Goal: Task Accomplishment & Management: Complete application form

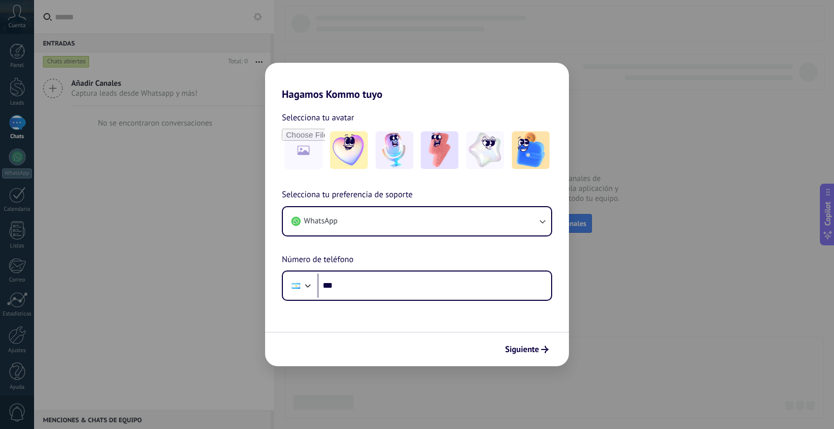
click at [200, 278] on div "Hagamos Kommo tuyo Selecciona tu avatar Selecciona tu preferencia de soporte Wh…" at bounding box center [417, 214] width 834 height 429
click at [403, 227] on button "WhatsApp" at bounding box center [417, 221] width 268 height 28
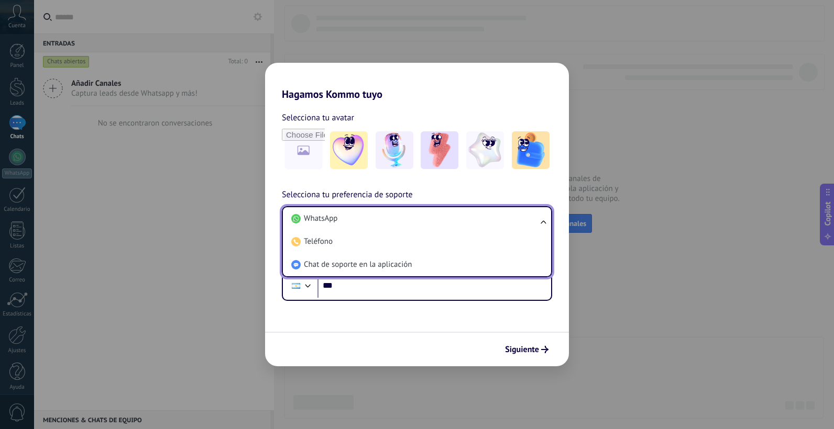
click at [403, 227] on li "WhatsApp" at bounding box center [415, 218] width 256 height 23
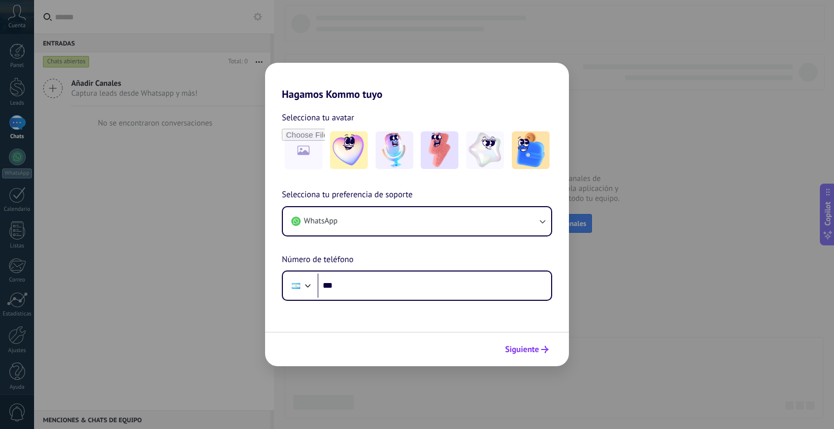
click at [540, 346] on button "Siguiente" at bounding box center [526, 350] width 53 height 18
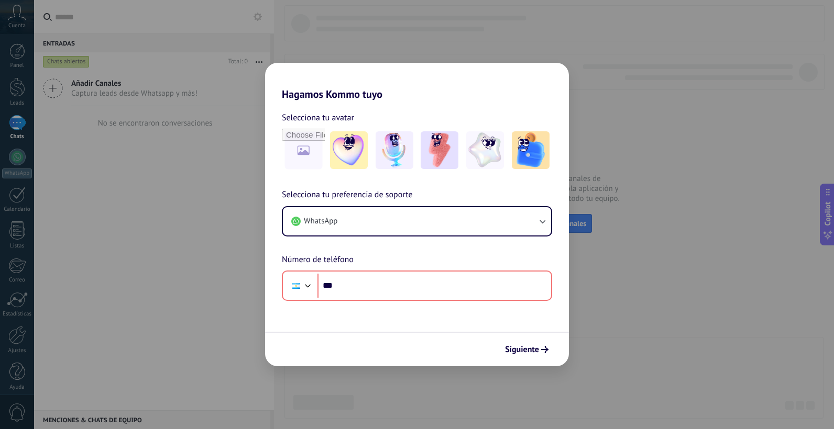
click at [628, 331] on div "Hagamos Kommo tuyo Selecciona tu avatar Selecciona tu preferencia de soporte Wh…" at bounding box center [417, 214] width 834 height 429
drag, startPoint x: 628, startPoint y: 331, endPoint x: 604, endPoint y: 349, distance: 30.4
click at [604, 349] on div "Hagamos Kommo tuyo Selecciona tu avatar Selecciona tu preferencia de soporte Wh…" at bounding box center [417, 214] width 834 height 429
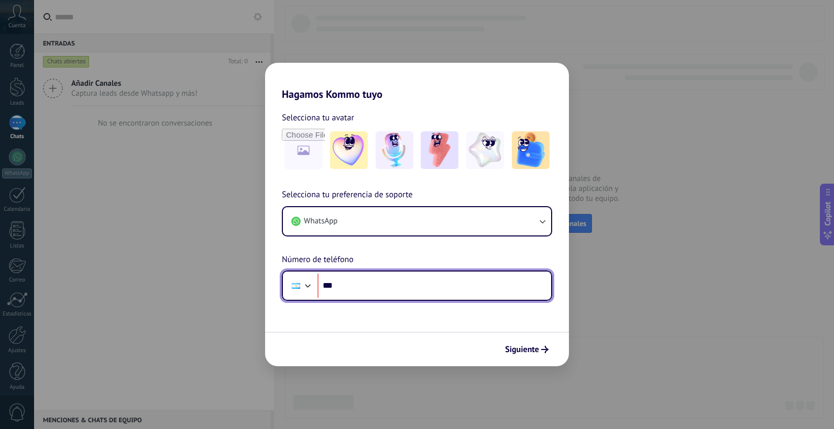
click at [351, 285] on input "***" at bounding box center [434, 286] width 234 height 24
type input "**********"
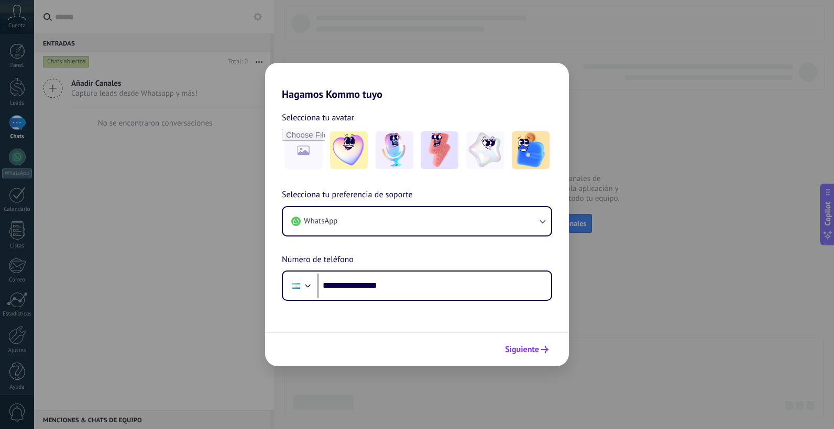
click at [514, 356] on button "Siguiente" at bounding box center [526, 350] width 53 height 18
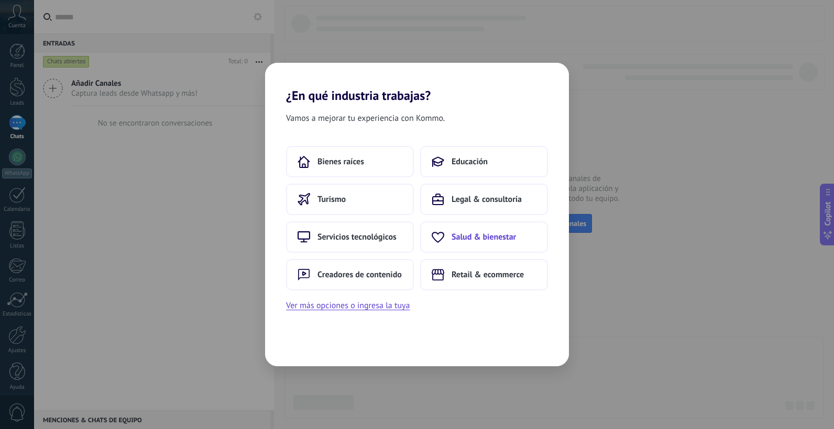
click at [490, 238] on span "Salud & bienestar" at bounding box center [483, 237] width 64 height 10
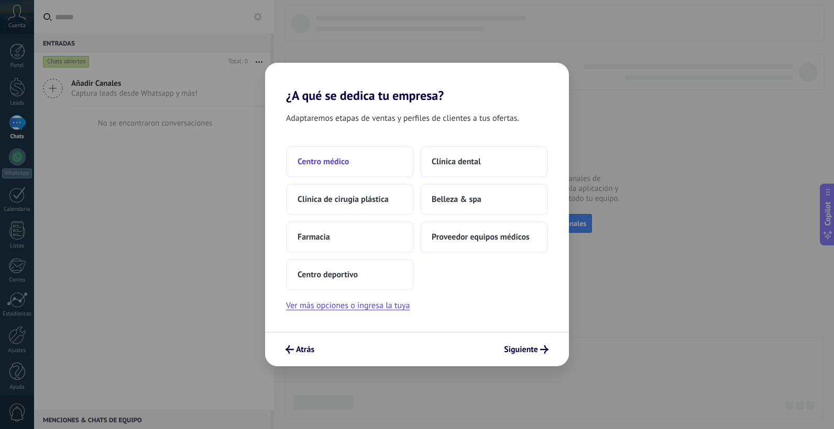
click at [319, 162] on span "Centro médico" at bounding box center [322, 162] width 51 height 10
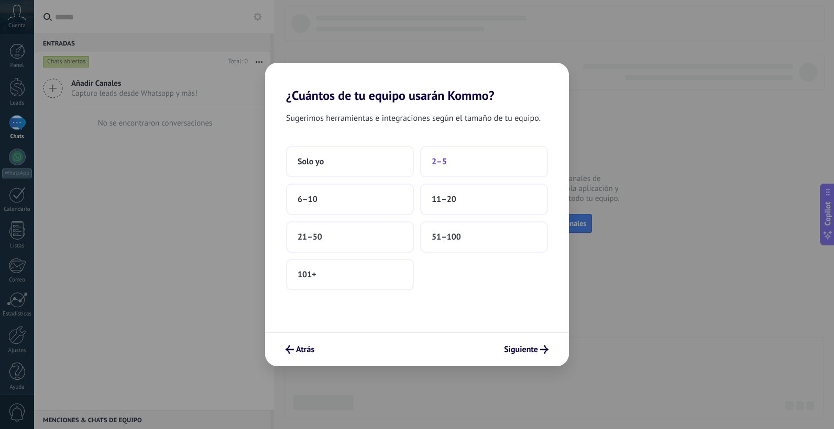
click at [453, 163] on button "2–5" at bounding box center [484, 161] width 128 height 31
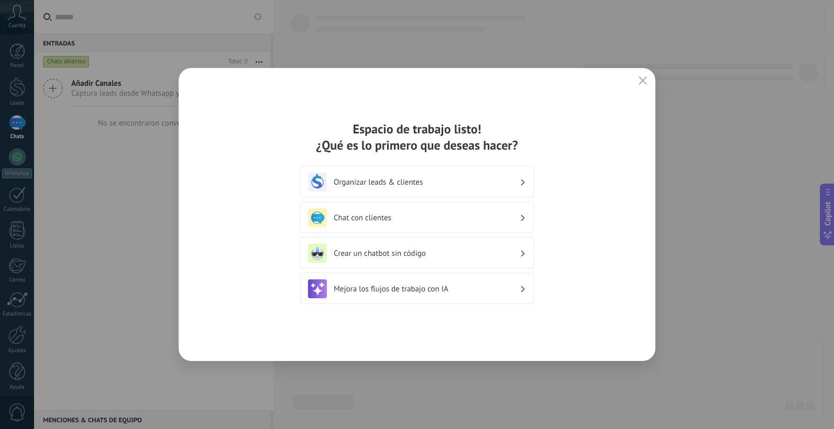
click at [457, 220] on h3 "Chat con clientes" at bounding box center [427, 218] width 186 height 10
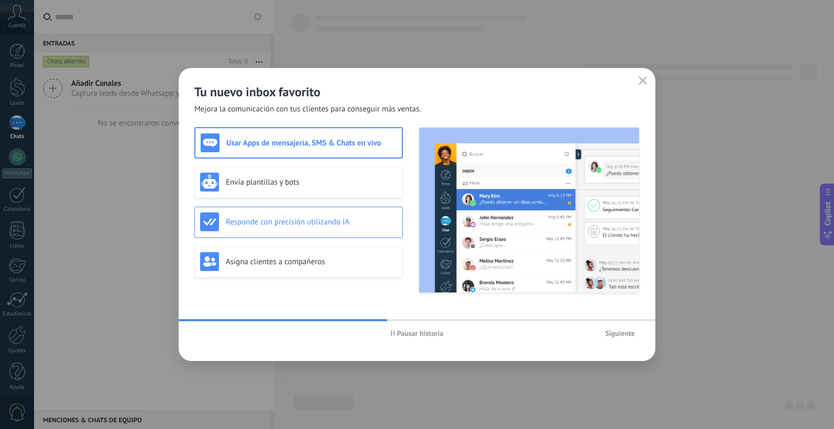
click at [361, 219] on h3 "Responde con precisión utilizando IA" at bounding box center [311, 222] width 171 height 10
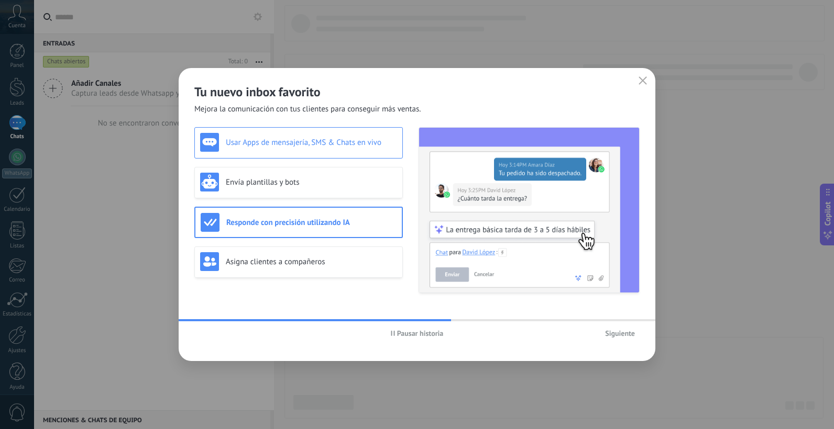
click at [336, 147] on h3 "Usar Apps de mensajería, SMS & Chats en vivo" at bounding box center [311, 143] width 171 height 10
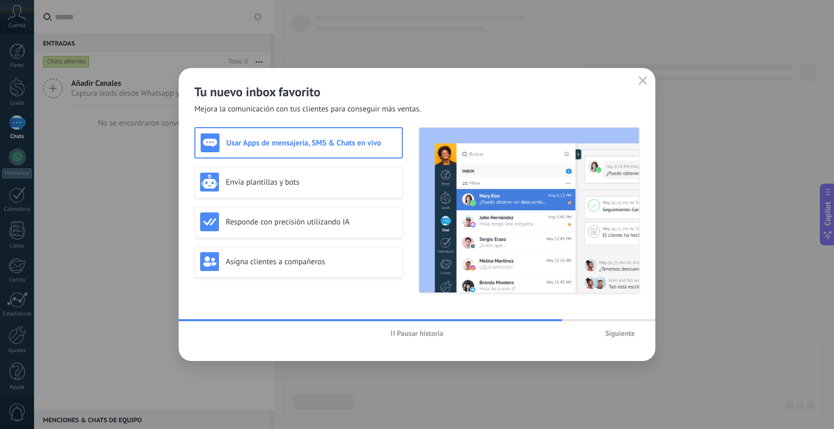
click at [423, 333] on span "Pausar historia" at bounding box center [420, 333] width 47 height 7
click at [263, 174] on div "Envía plantillas y bots" at bounding box center [298, 182] width 197 height 19
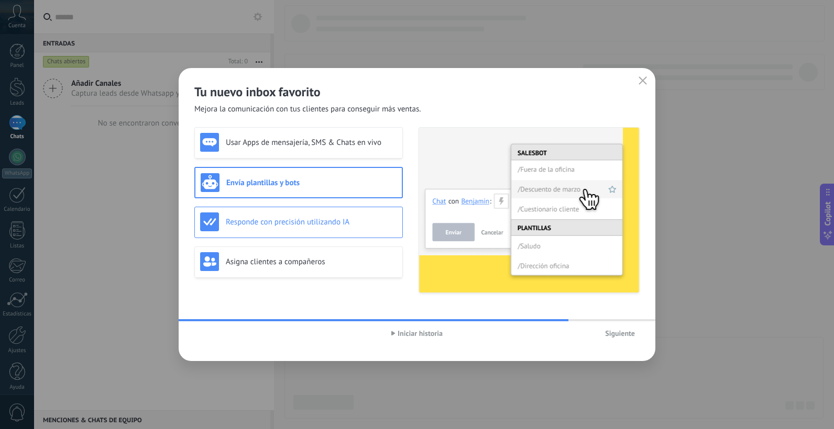
click at [279, 219] on h3 "Responde con precisión utilizando IA" at bounding box center [311, 222] width 171 height 10
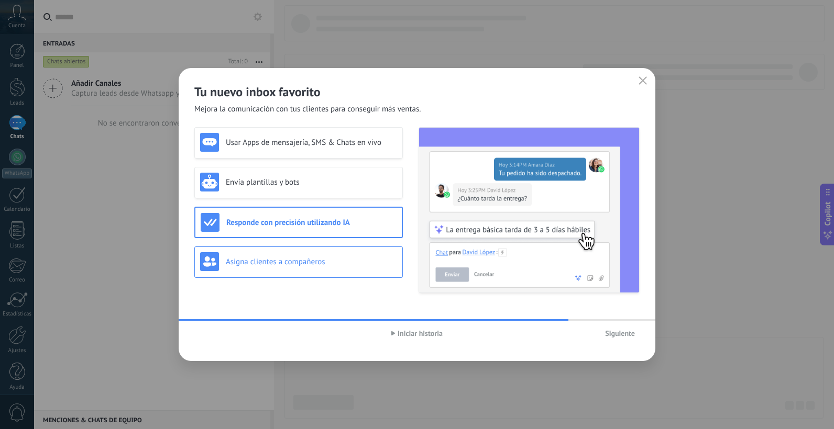
click at [307, 254] on div "Asigna clientes a compañeros" at bounding box center [298, 261] width 197 height 19
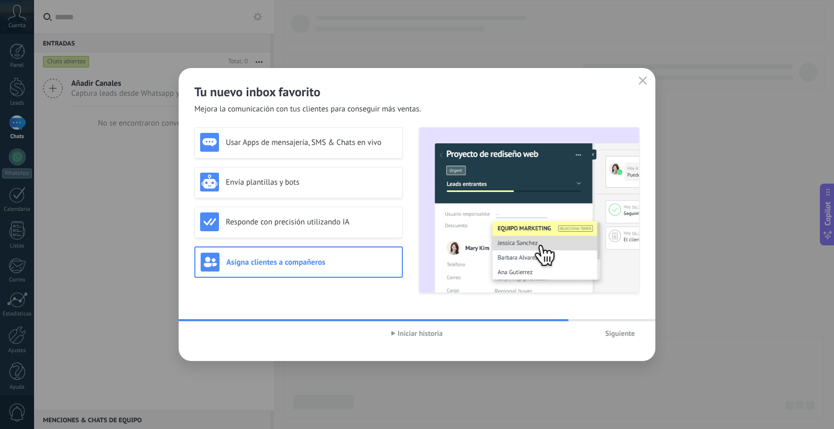
click at [627, 334] on span "Siguiente" at bounding box center [620, 333] width 30 height 7
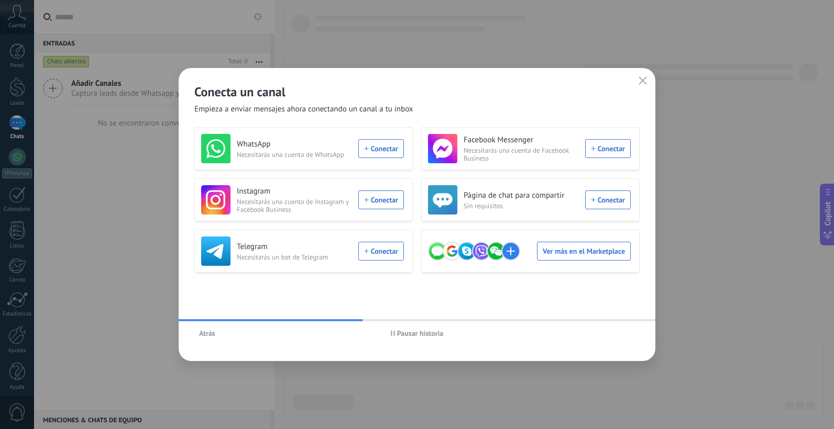
click at [401, 331] on span "Pausar historia" at bounding box center [420, 333] width 47 height 7
click at [373, 200] on div "Instagram Necesitarás una cuenta de Instagram y Facebook Business Conectar" at bounding box center [302, 199] width 203 height 29
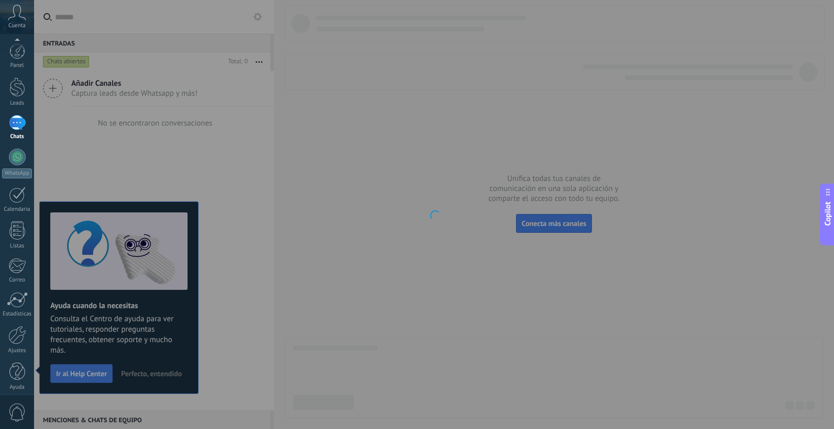
scroll to position [6, 0]
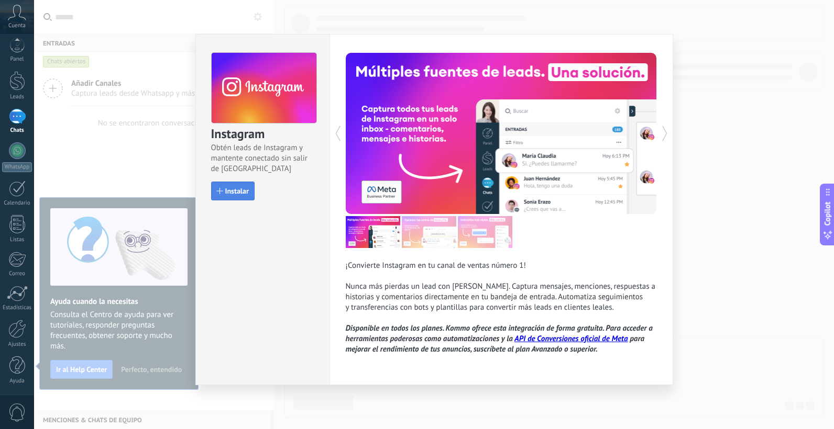
click at [245, 191] on span "Instalar" at bounding box center [237, 190] width 24 height 7
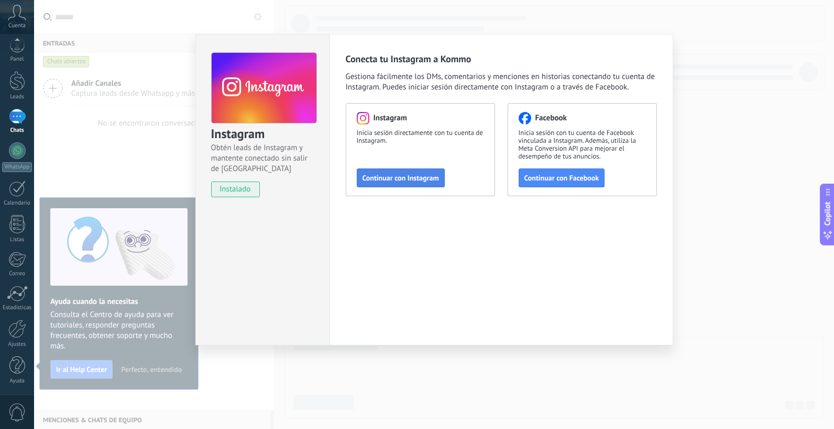
click at [391, 178] on span "Continuar con Instagram" at bounding box center [400, 177] width 76 height 7
